Goal: Task Accomplishment & Management: Manage account settings

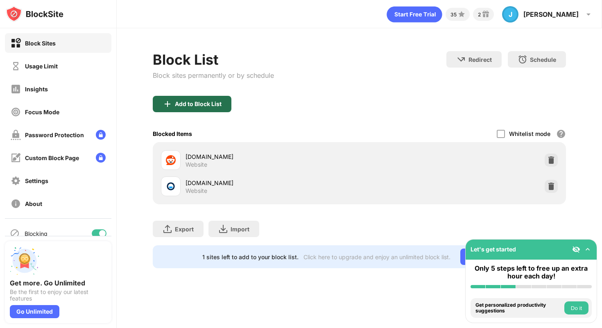
click at [190, 103] on div "Add to Block List" at bounding box center [198, 104] width 47 height 7
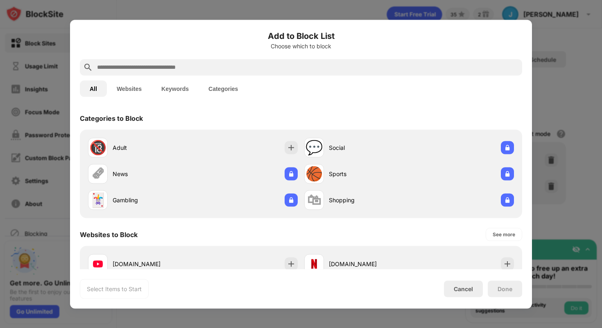
click at [186, 72] on div at bounding box center [301, 67] width 442 height 16
click at [186, 68] on input "text" at bounding box center [307, 67] width 423 height 10
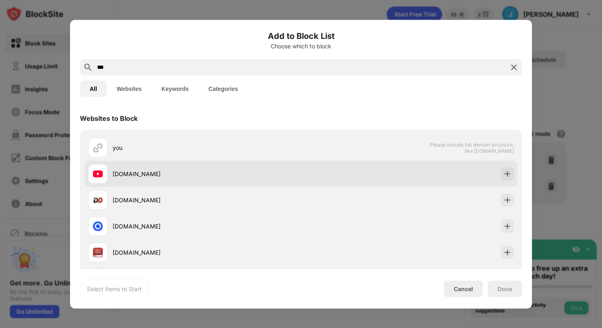
type input "***"
click at [503, 168] on div at bounding box center [507, 173] width 13 height 13
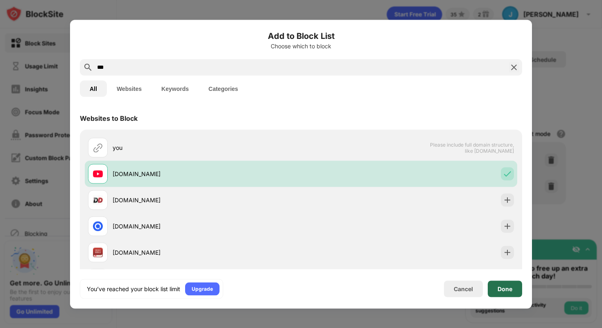
click at [511, 289] on div "Done" at bounding box center [505, 288] width 15 height 7
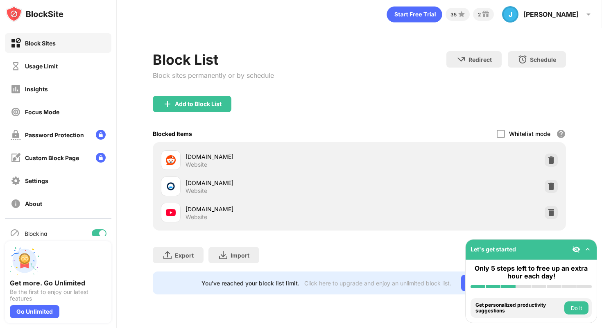
click at [577, 313] on button "Do it" at bounding box center [576, 307] width 24 height 13
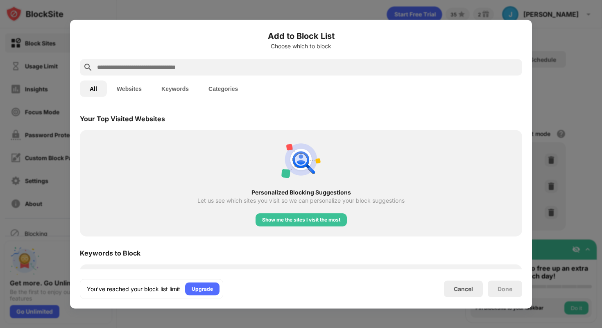
scroll to position [285, 0]
click at [339, 218] on div "Show me the sites I visit the most" at bounding box center [301, 219] width 78 height 8
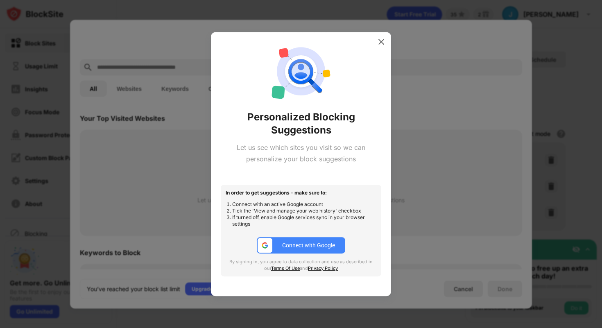
click at [315, 243] on div "Connect with Google" at bounding box center [308, 245] width 53 height 7
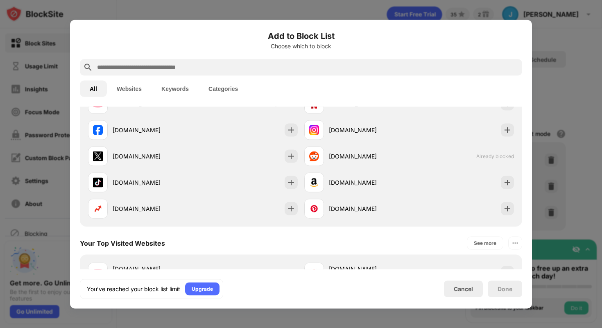
scroll to position [163, 0]
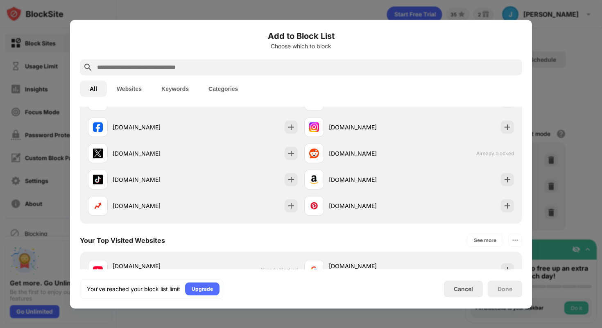
click at [509, 288] on div "Done" at bounding box center [505, 288] width 15 height 7
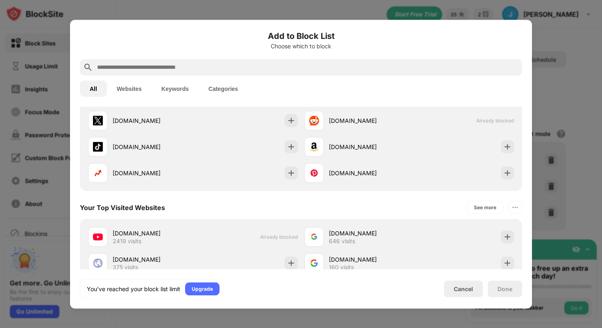
scroll to position [206, 0]
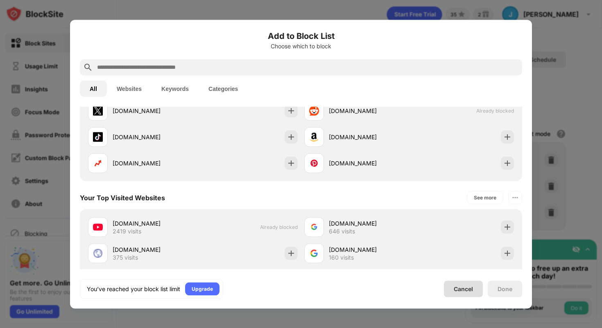
click at [473, 290] on div "Cancel" at bounding box center [463, 288] width 19 height 7
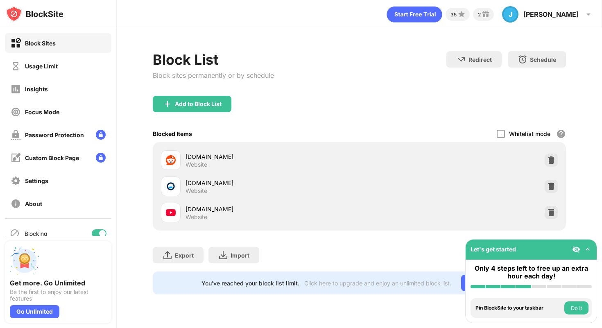
click at [577, 310] on button "Do it" at bounding box center [576, 307] width 24 height 13
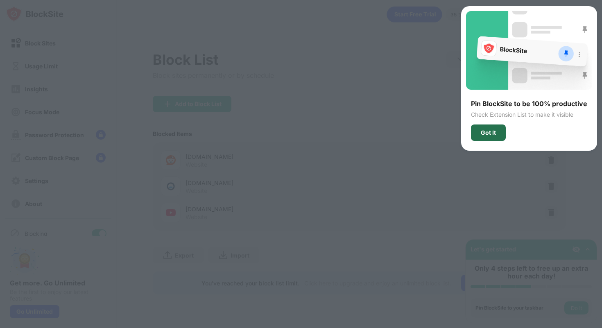
click at [494, 134] on div "Got It" at bounding box center [488, 132] width 15 height 7
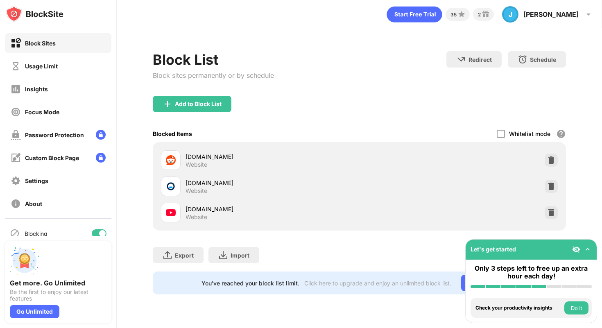
click at [584, 308] on button "Do it" at bounding box center [576, 307] width 24 height 13
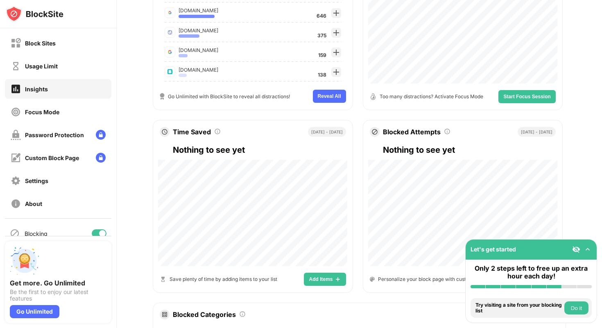
scroll to position [222, 0]
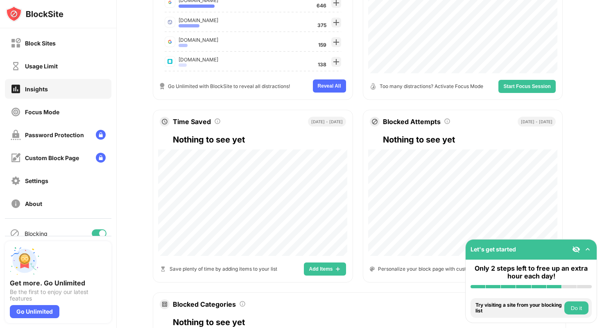
click at [577, 310] on button "Do it" at bounding box center [576, 307] width 24 height 13
click at [571, 312] on button "Do it" at bounding box center [576, 307] width 24 height 13
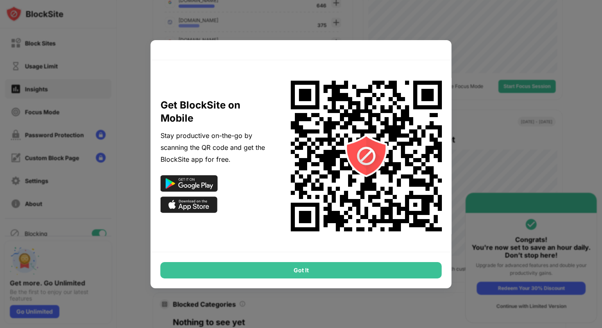
click at [302, 270] on div "Got It" at bounding box center [301, 270] width 281 height 16
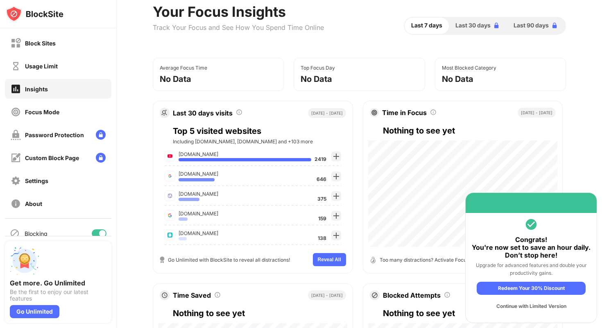
scroll to position [48, 0]
click at [338, 263] on button "Reveal All" at bounding box center [329, 259] width 33 height 13
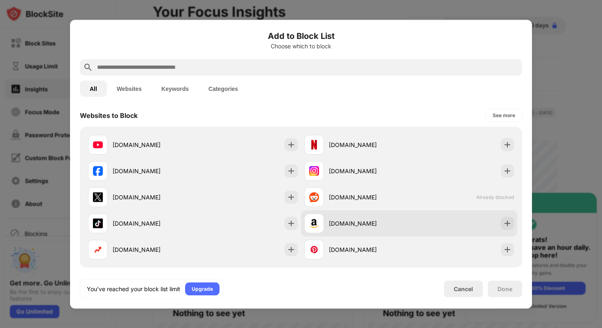
scroll to position [267, 0]
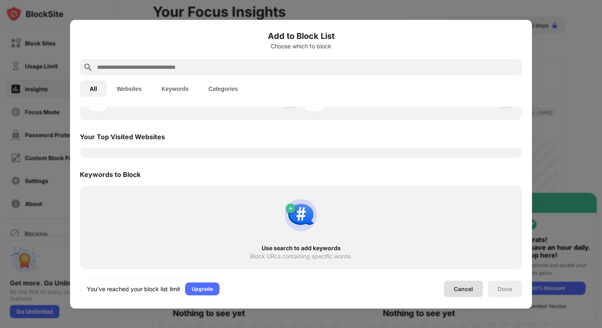
click at [455, 290] on div "Cancel" at bounding box center [463, 288] width 19 height 7
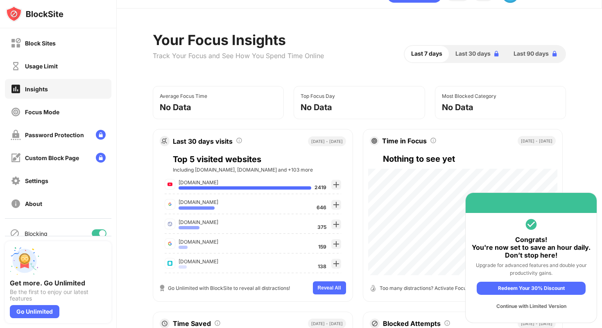
scroll to position [0, 0]
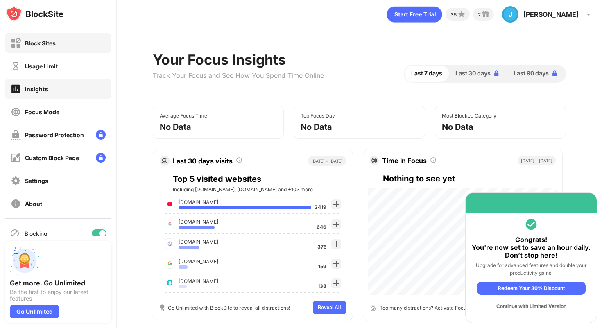
click at [71, 62] on div "Usage Limit" at bounding box center [58, 66] width 106 height 20
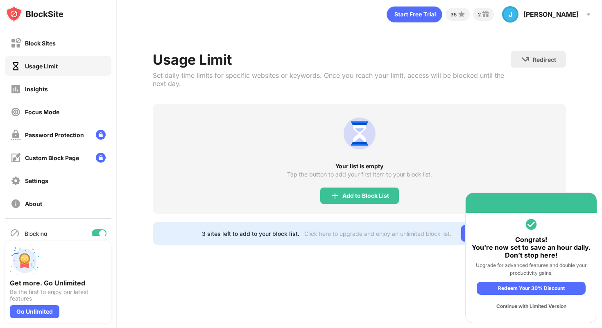
click at [70, 52] on div "Block Sites" at bounding box center [58, 43] width 106 height 20
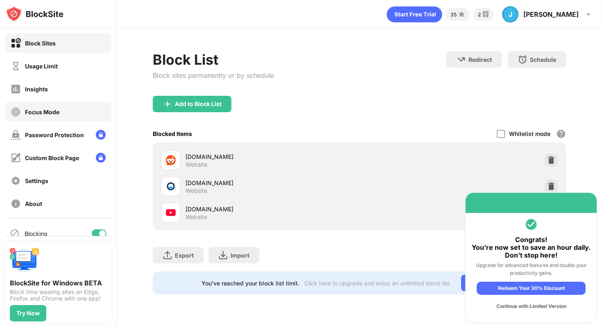
click at [59, 113] on div "Focus Mode" at bounding box center [42, 112] width 34 height 7
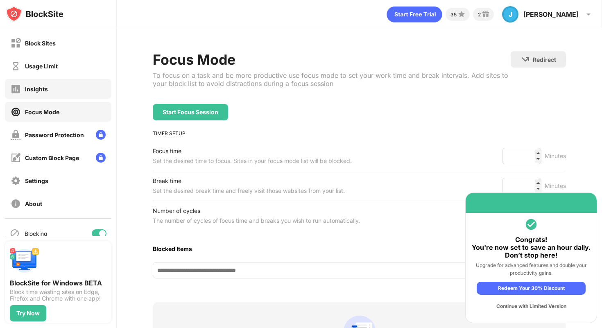
click at [57, 91] on div "Insights" at bounding box center [58, 89] width 106 height 20
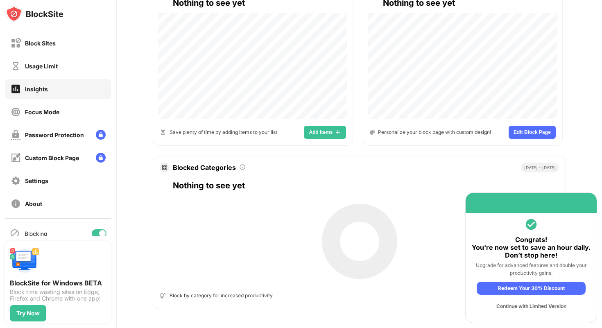
scroll to position [362, 0]
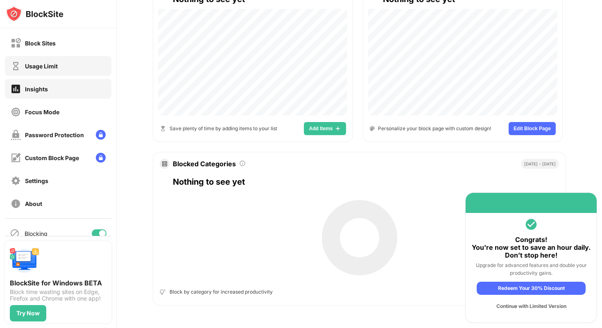
click at [74, 65] on div "Usage Limit" at bounding box center [58, 66] width 106 height 20
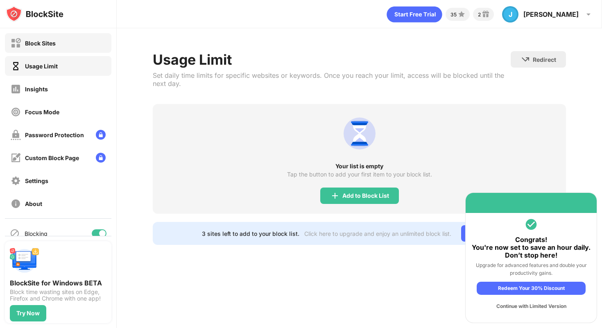
click at [71, 49] on div "Block Sites" at bounding box center [58, 43] width 106 height 20
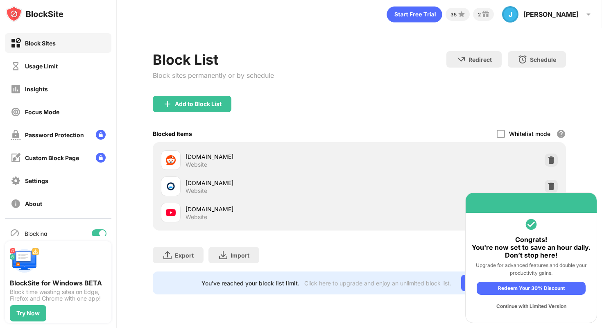
click at [537, 308] on div "Continue with Limited Version" at bounding box center [531, 306] width 109 height 13
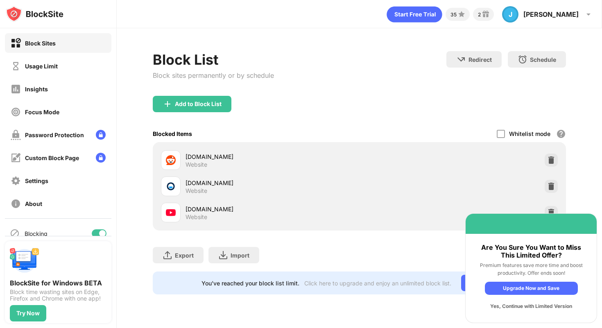
click at [535, 308] on div "Yes, Continue with Limited Version" at bounding box center [531, 306] width 93 height 13
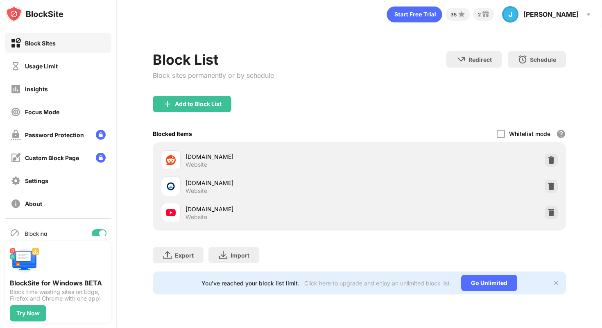
click at [546, 217] on div at bounding box center [551, 212] width 13 height 13
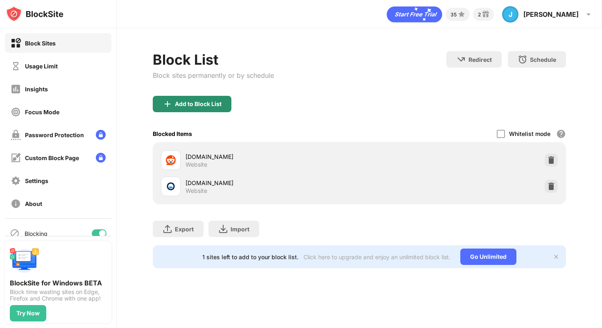
click at [209, 108] on div "Add to Block List" at bounding box center [192, 104] width 79 height 16
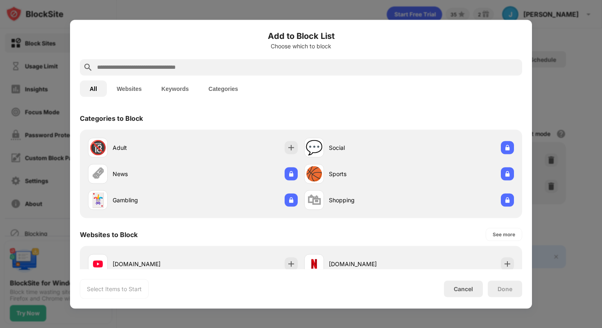
click at [180, 90] on button "Keywords" at bounding box center [175, 88] width 47 height 16
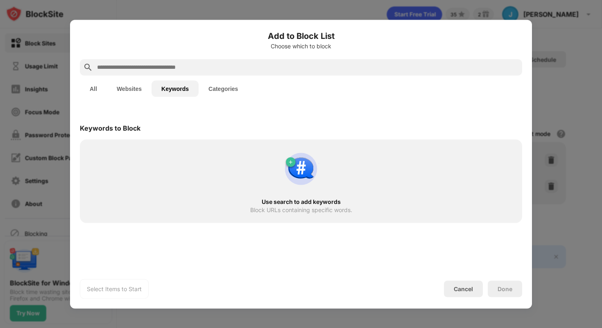
click at [113, 77] on div "All Websites Keywords Categories" at bounding box center [301, 88] width 442 height 26
click at [122, 85] on button "Websites" at bounding box center [129, 88] width 45 height 16
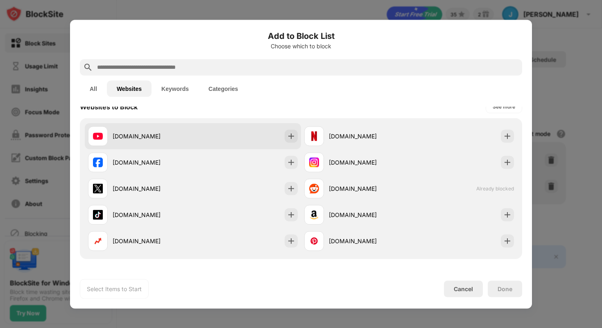
scroll to position [12, 0]
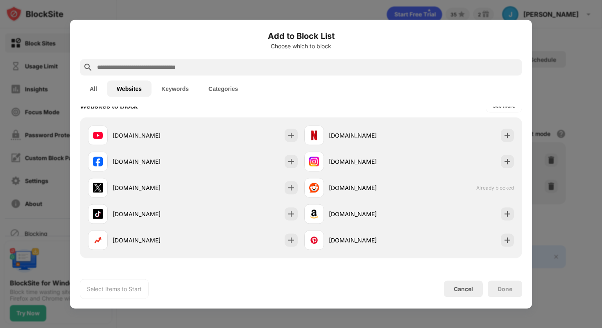
click at [211, 85] on button "Categories" at bounding box center [223, 88] width 49 height 16
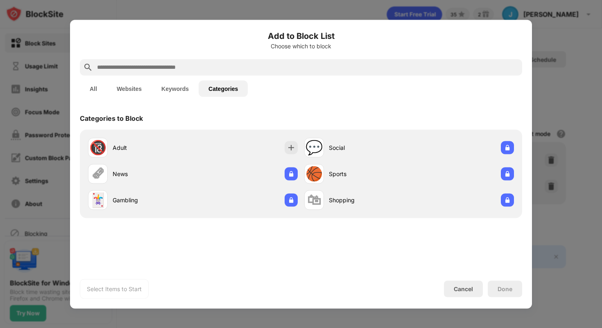
click at [181, 83] on button "Keywords" at bounding box center [175, 88] width 47 height 16
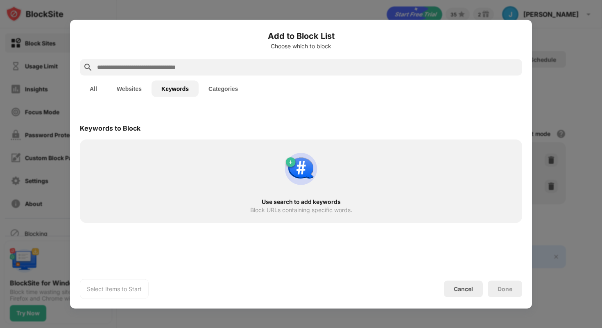
click at [111, 85] on button "Websites" at bounding box center [129, 88] width 45 height 16
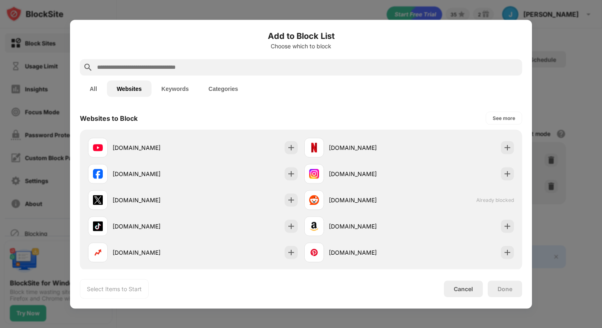
click at [179, 95] on button "Keywords" at bounding box center [175, 88] width 47 height 16
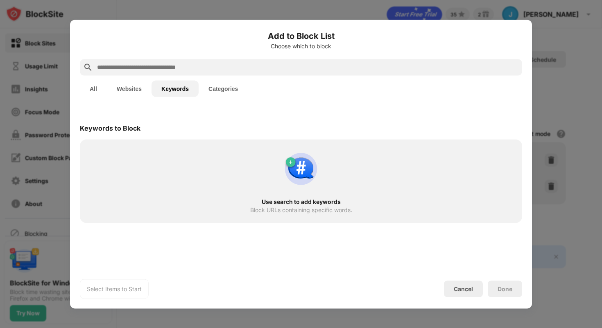
click at [183, 72] on div at bounding box center [301, 67] width 442 height 16
click at [184, 69] on input "text" at bounding box center [307, 67] width 423 height 10
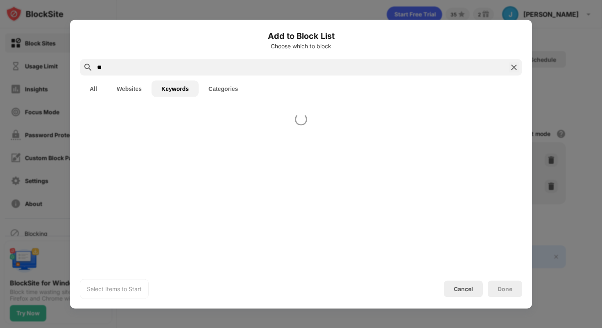
type input "*"
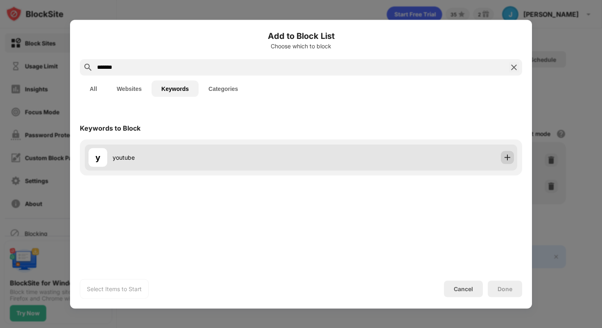
type input "*******"
click at [503, 154] on img at bounding box center [507, 157] width 8 height 8
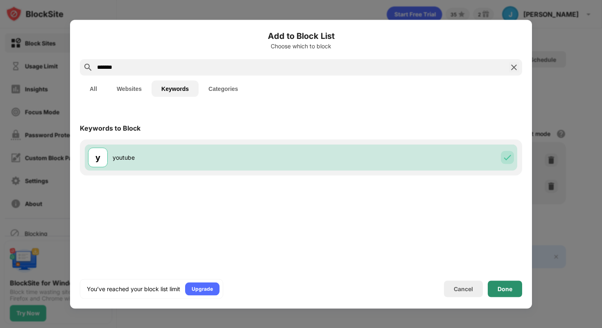
click at [508, 286] on div "Done" at bounding box center [505, 288] width 15 height 7
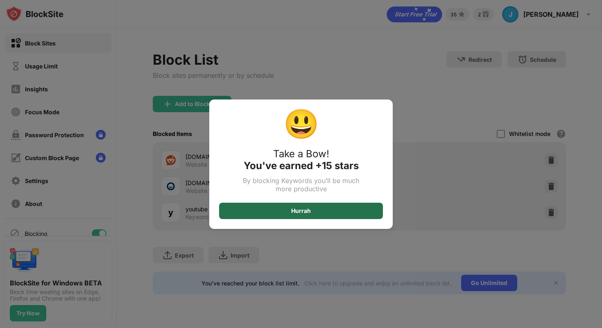
click at [318, 212] on div "Hurrah" at bounding box center [301, 211] width 164 height 16
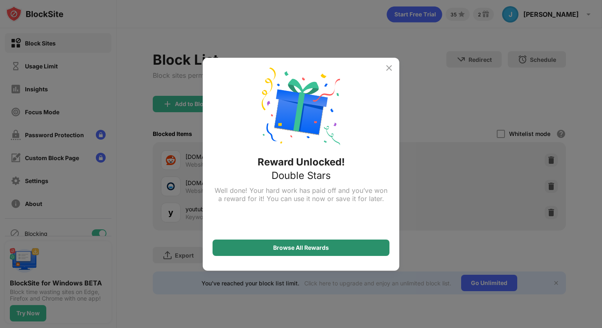
click at [339, 245] on div "Browse All Rewards" at bounding box center [301, 248] width 177 height 16
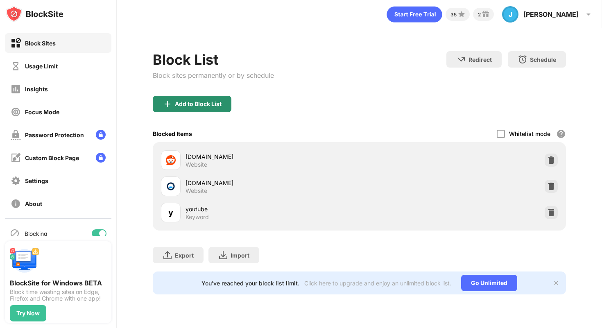
click at [221, 102] on div "Add to Block List" at bounding box center [198, 104] width 47 height 7
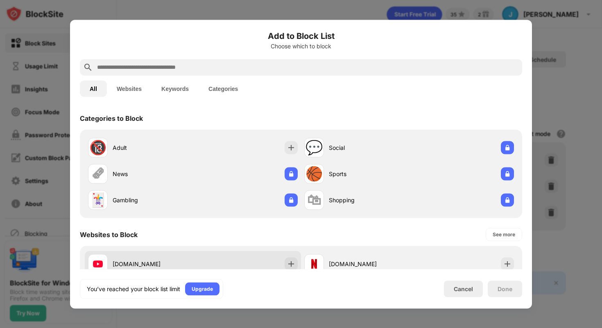
scroll to position [14, 0]
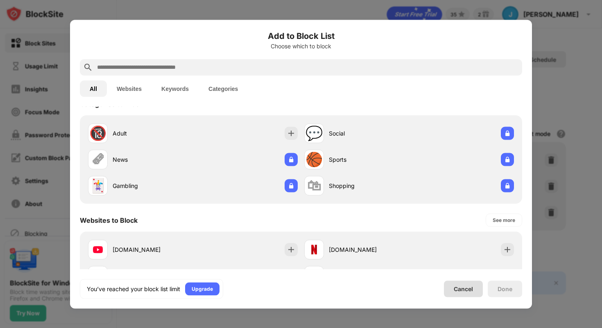
click at [470, 289] on div "Cancel" at bounding box center [463, 288] width 19 height 7
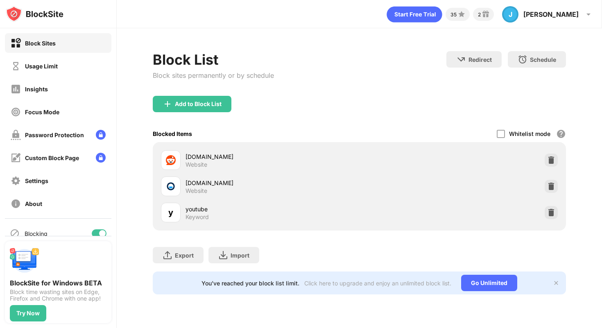
click at [551, 180] on div at bounding box center [551, 186] width 13 height 13
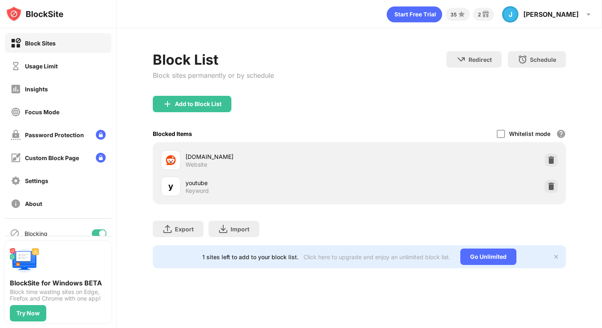
click at [212, 93] on div "Block List Block sites permanently or by schedule" at bounding box center [213, 73] width 121 height 45
click at [209, 101] on div "Add to Block List" at bounding box center [198, 104] width 47 height 7
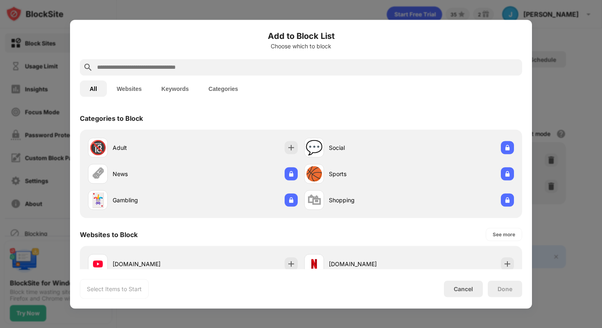
click at [231, 69] on input "text" at bounding box center [307, 67] width 423 height 10
click at [178, 89] on button "Keywords" at bounding box center [175, 88] width 47 height 16
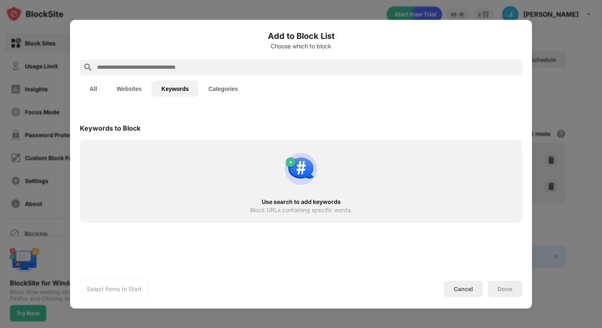
click at [179, 63] on input "text" at bounding box center [307, 67] width 423 height 10
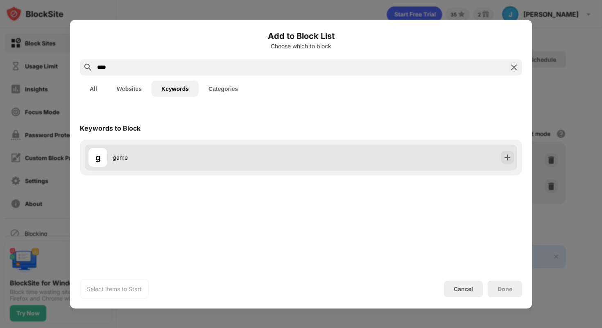
type input "****"
click at [169, 153] on div "game" at bounding box center [207, 157] width 188 height 9
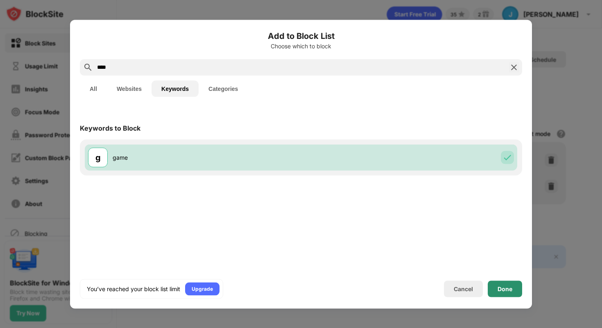
click at [507, 291] on div "Done" at bounding box center [505, 288] width 15 height 7
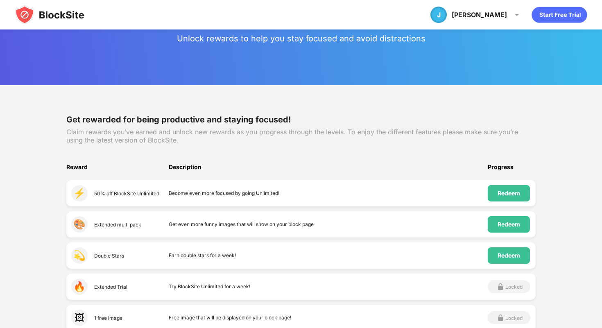
scroll to position [28, 0]
